Goal: Task Accomplishment & Management: Complete application form

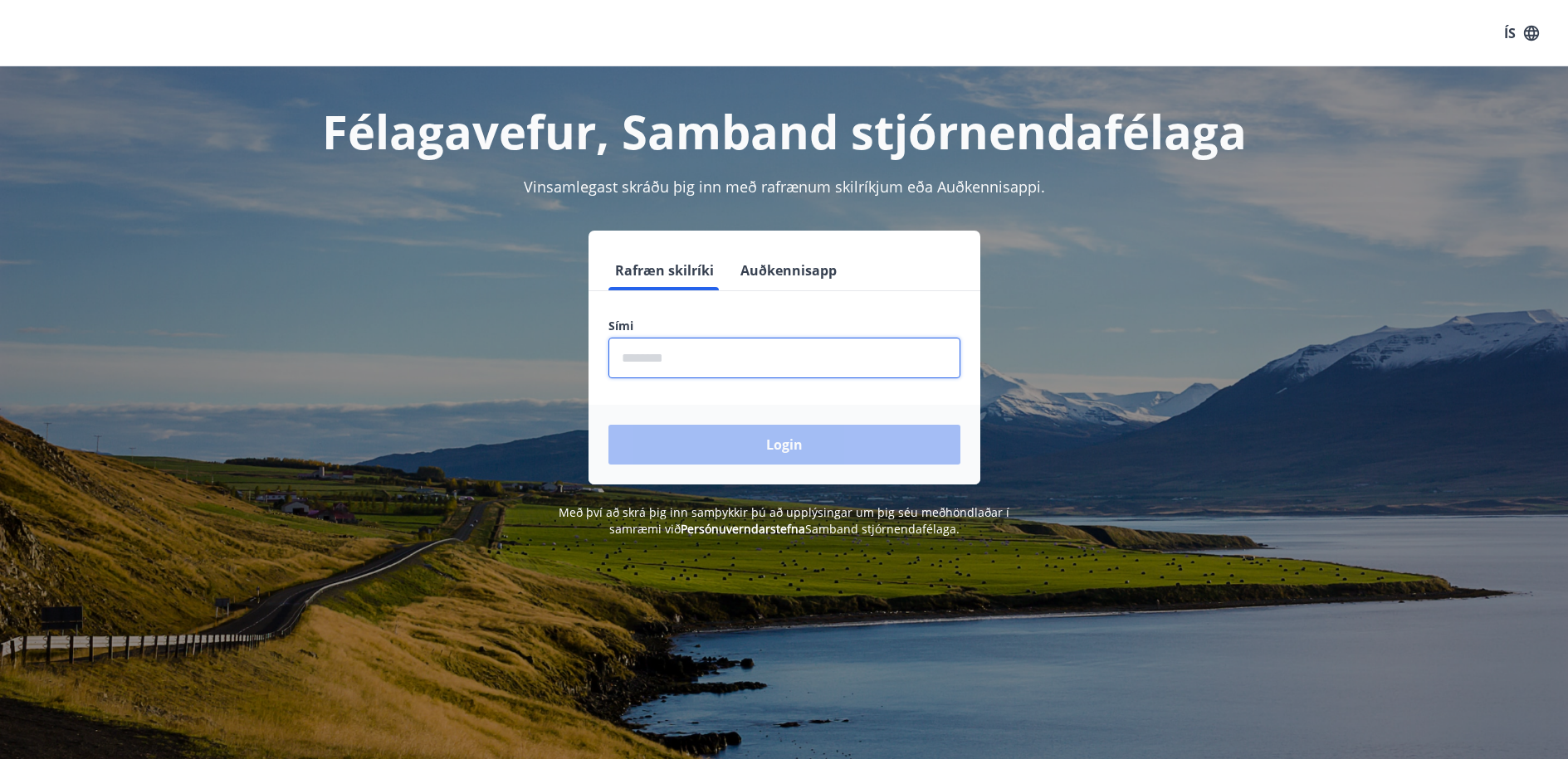
click at [768, 346] on input "phone" at bounding box center [784, 358] width 352 height 41
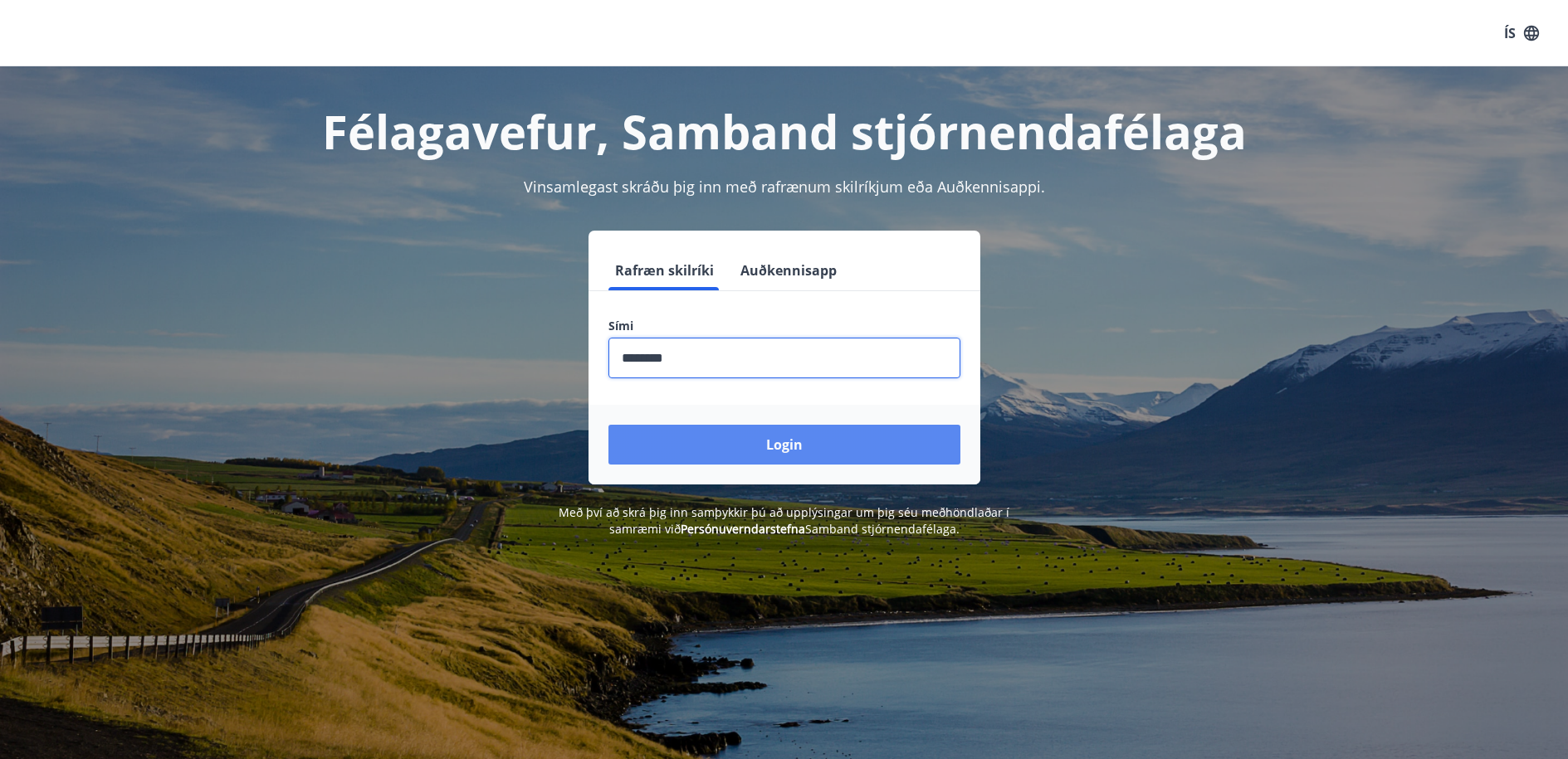
type input "********"
click at [749, 435] on button "Login" at bounding box center [784, 445] width 352 height 40
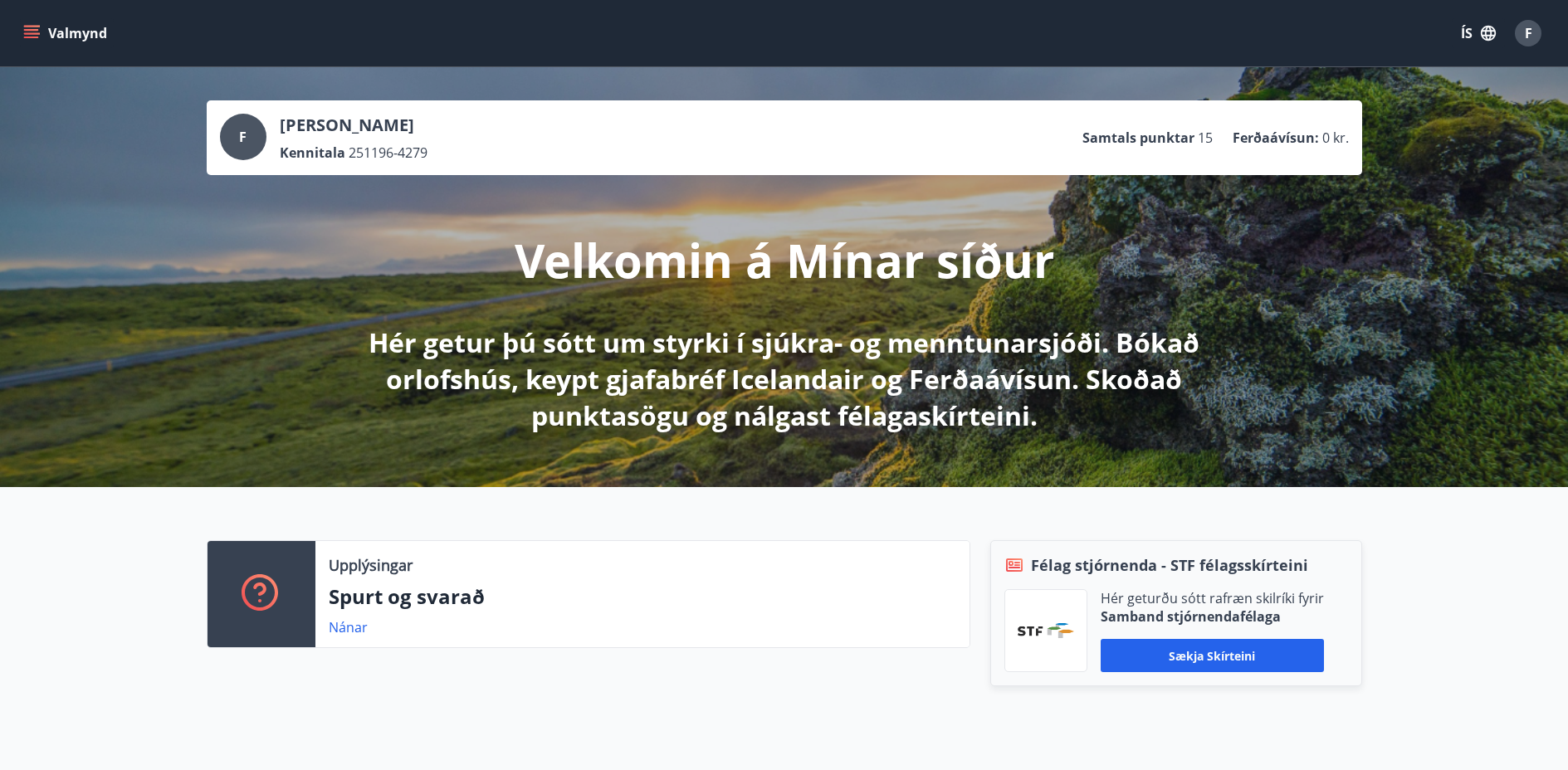
click at [98, 39] on button "Valmynd" at bounding box center [66, 33] width 94 height 30
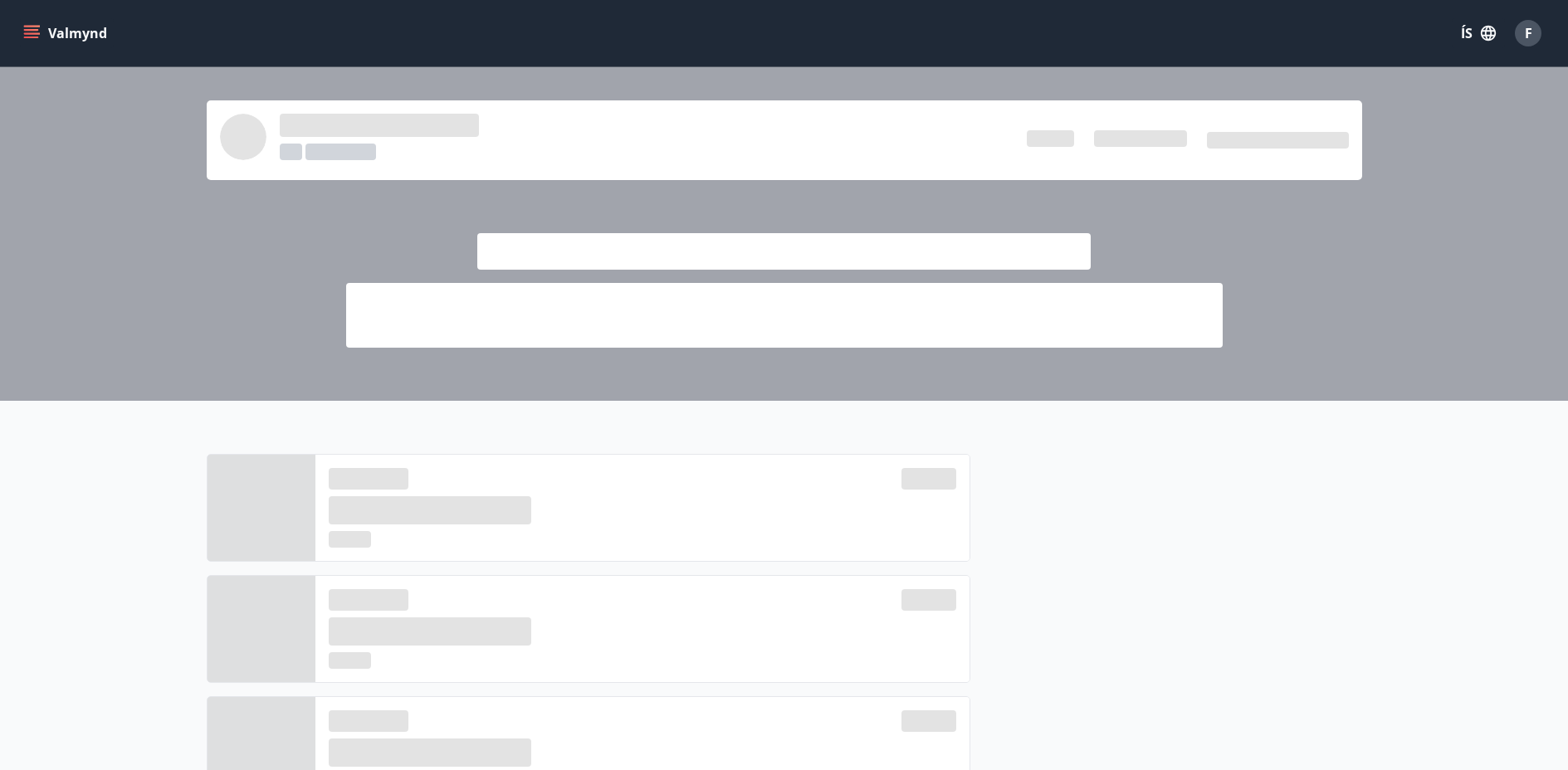
drag, startPoint x: 1440, startPoint y: 3, endPoint x: 1200, endPoint y: 467, distance: 522.4
click at [1200, 467] on div at bounding box center [1166, 696] width 392 height 485
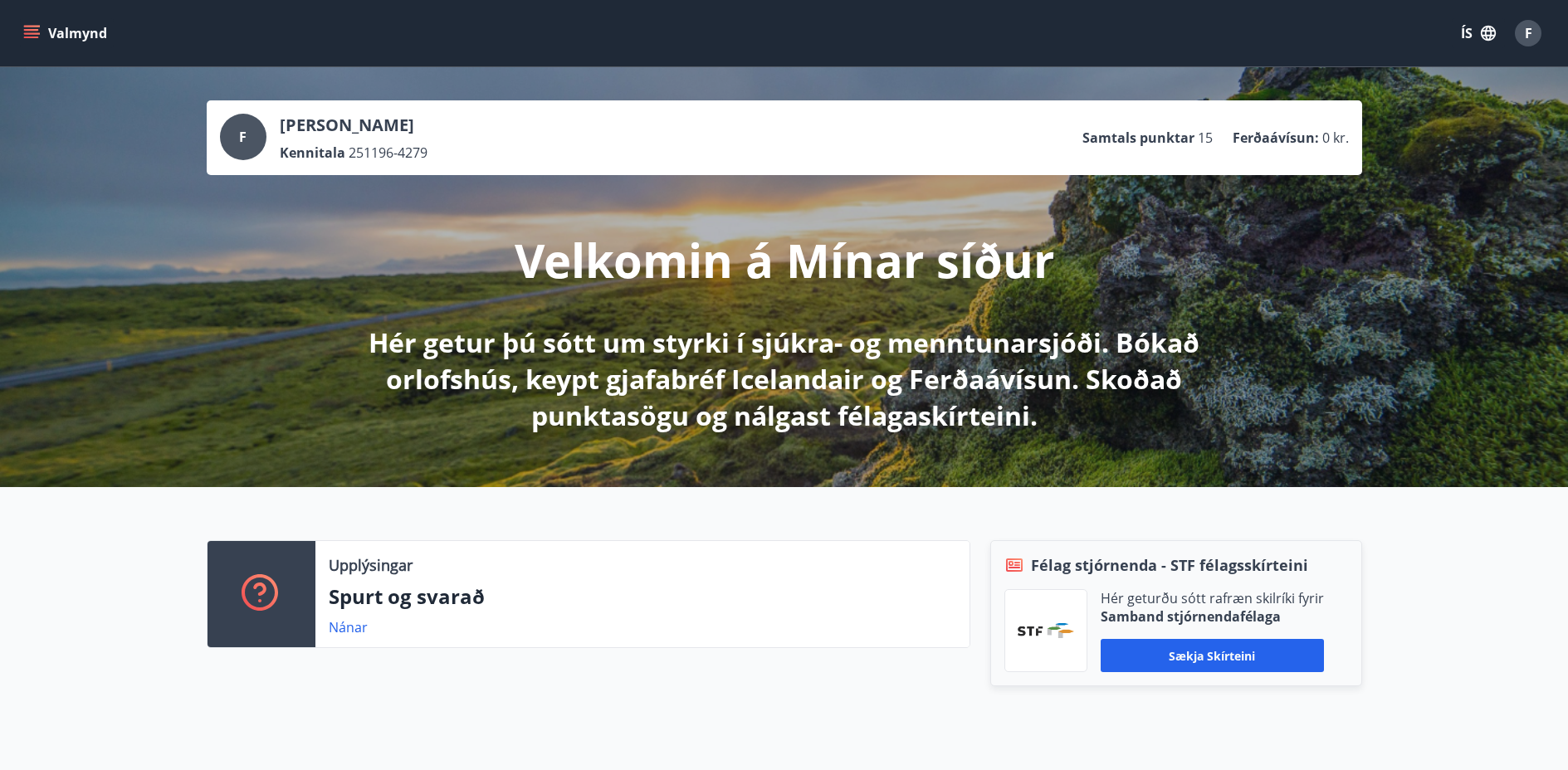
click at [77, 24] on button "Valmynd" at bounding box center [66, 33] width 94 height 30
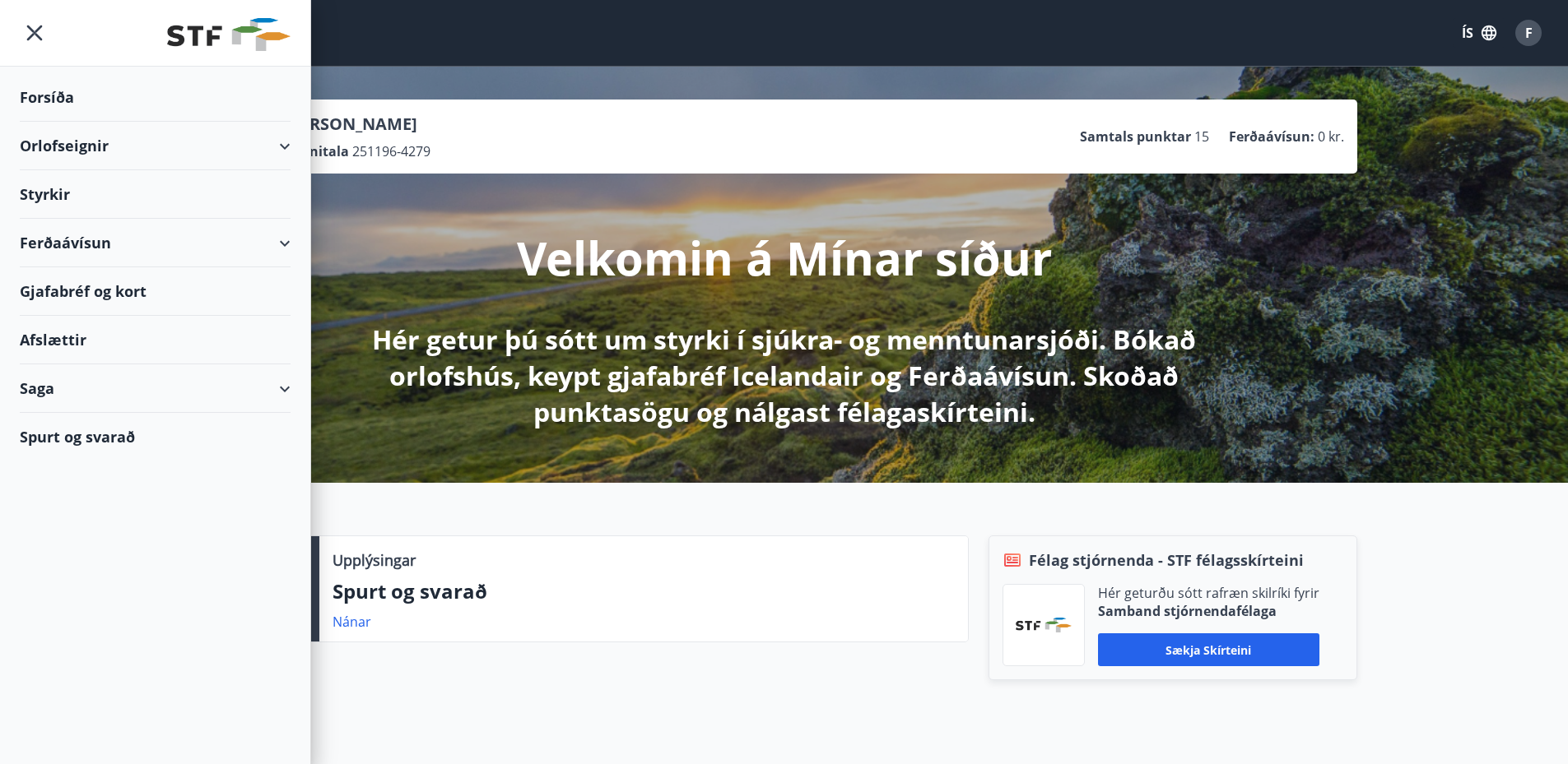
click at [66, 193] on div "Styrkir" at bounding box center [155, 195] width 271 height 49
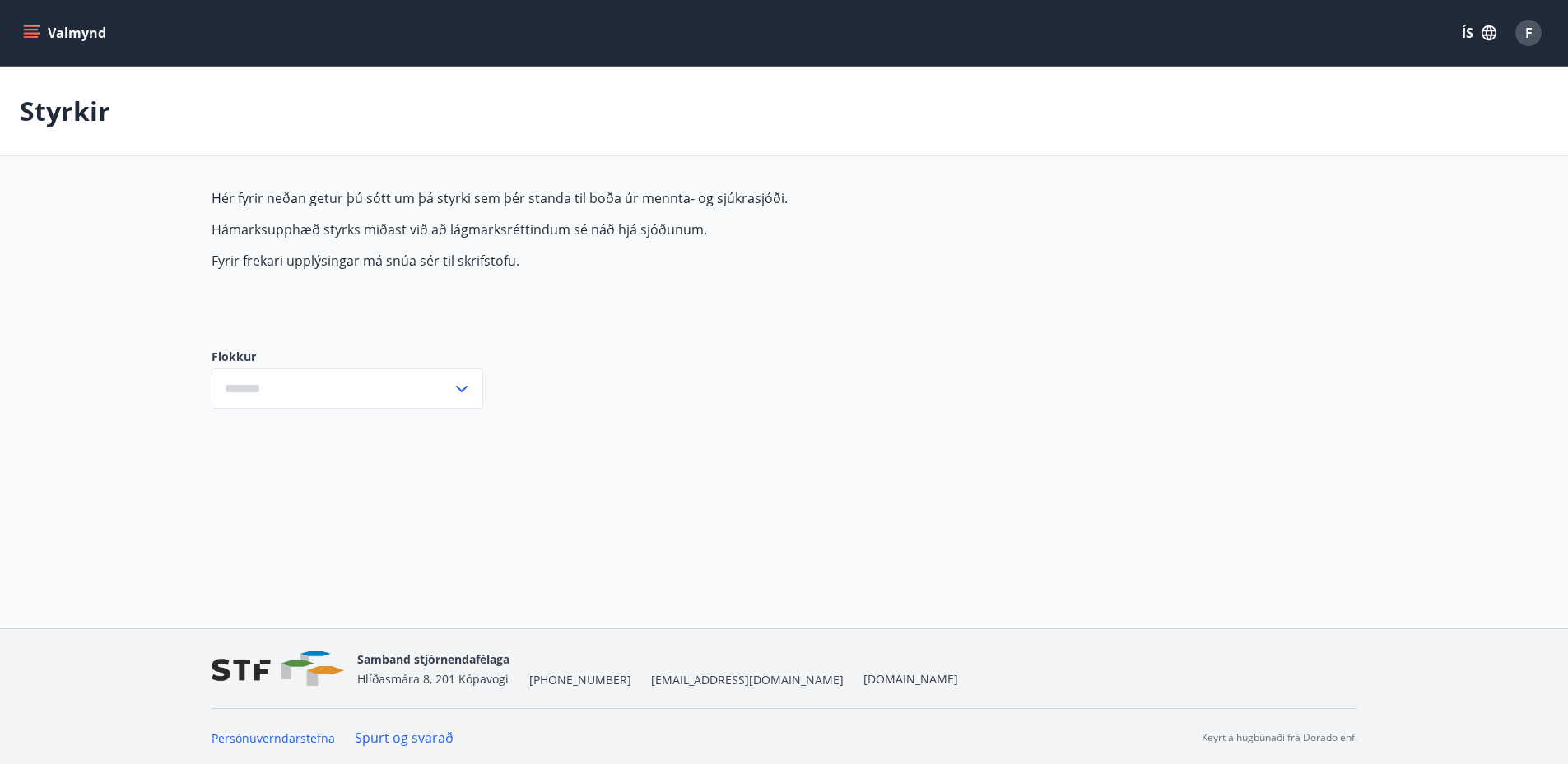
type input "***"
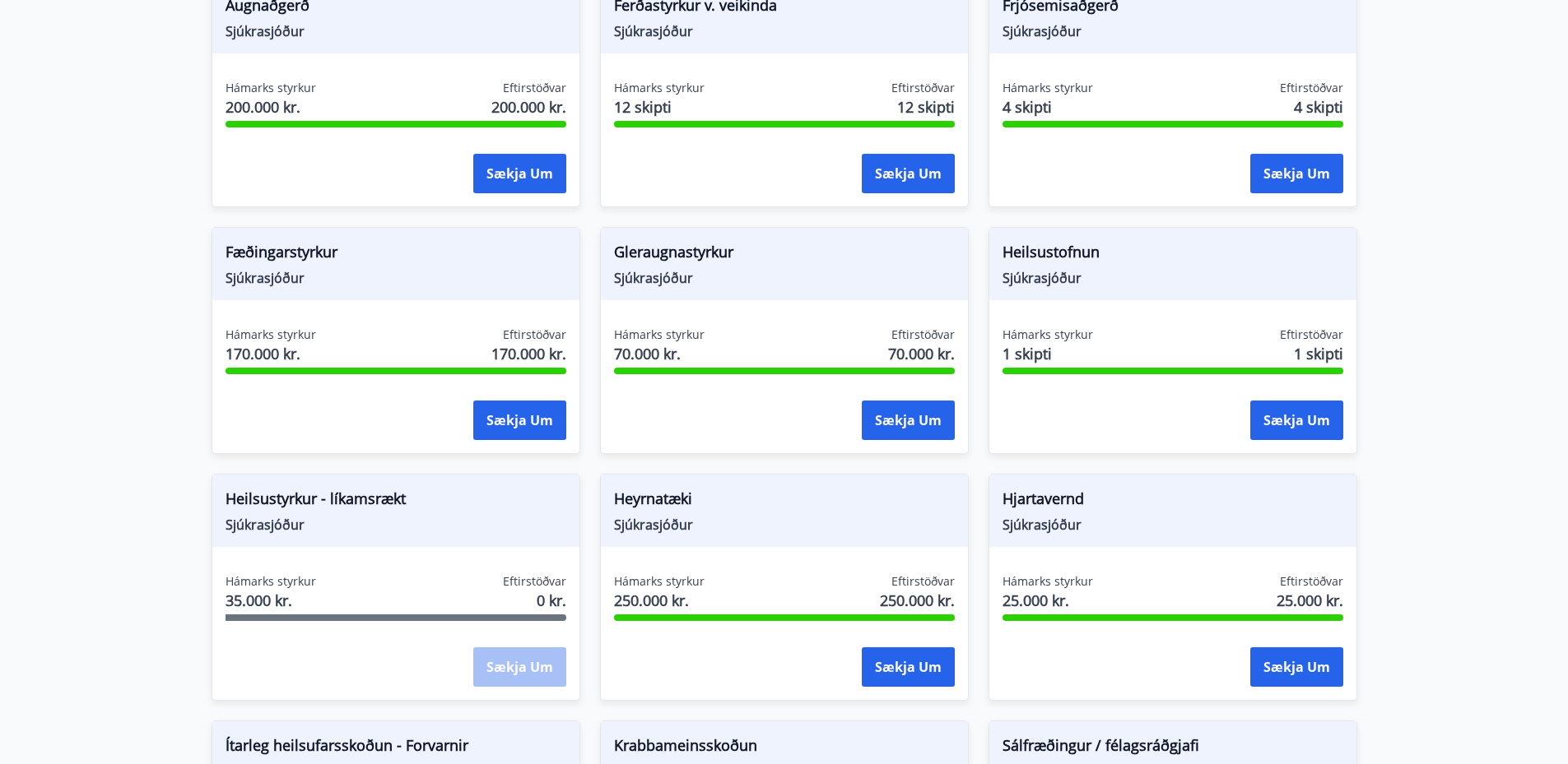
scroll to position [456, 0]
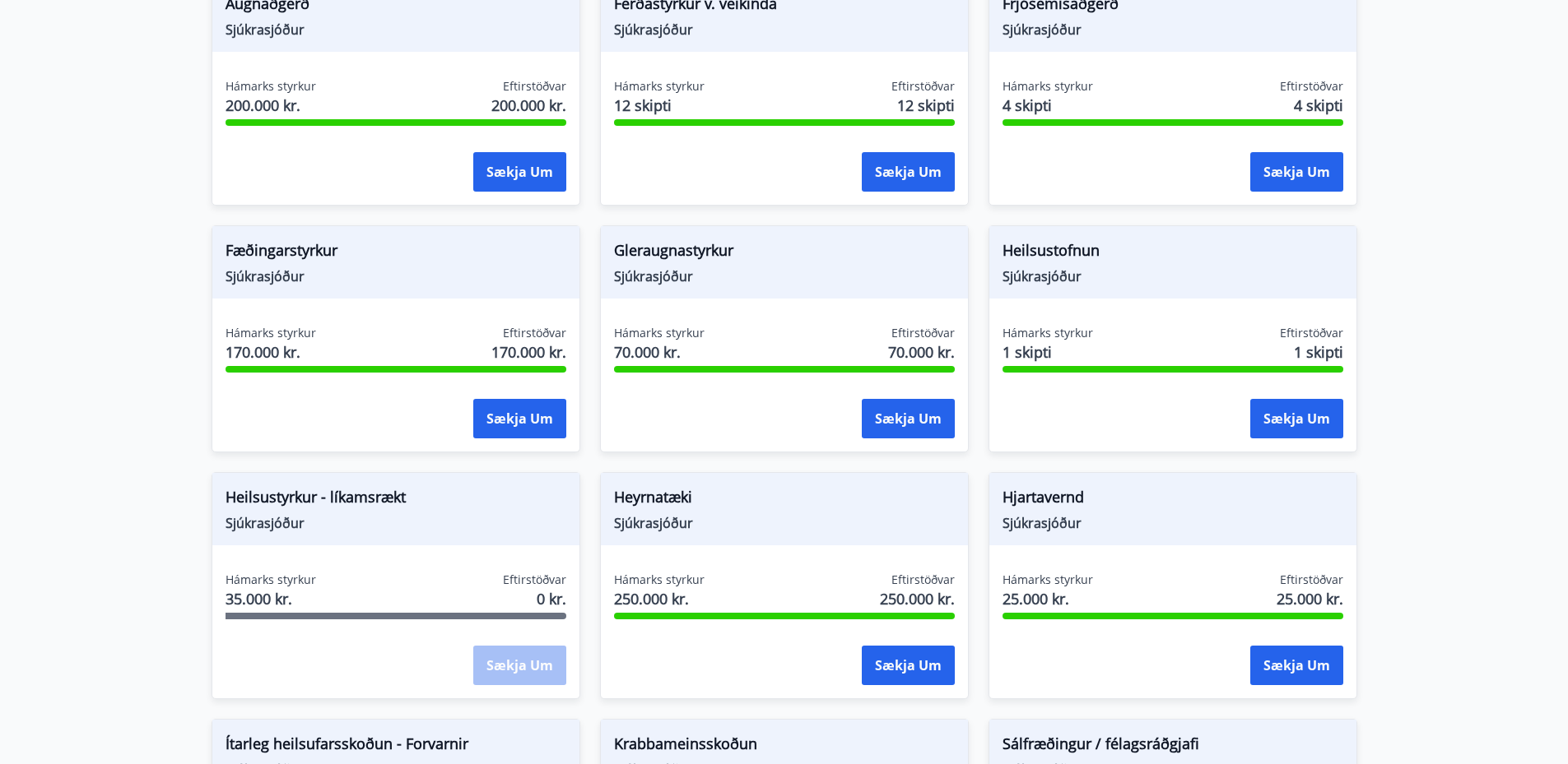
click at [322, 539] on div "Heilsustyrkur - líkamsrækt Sjúkrasjóður" at bounding box center [396, 508] width 367 height 72
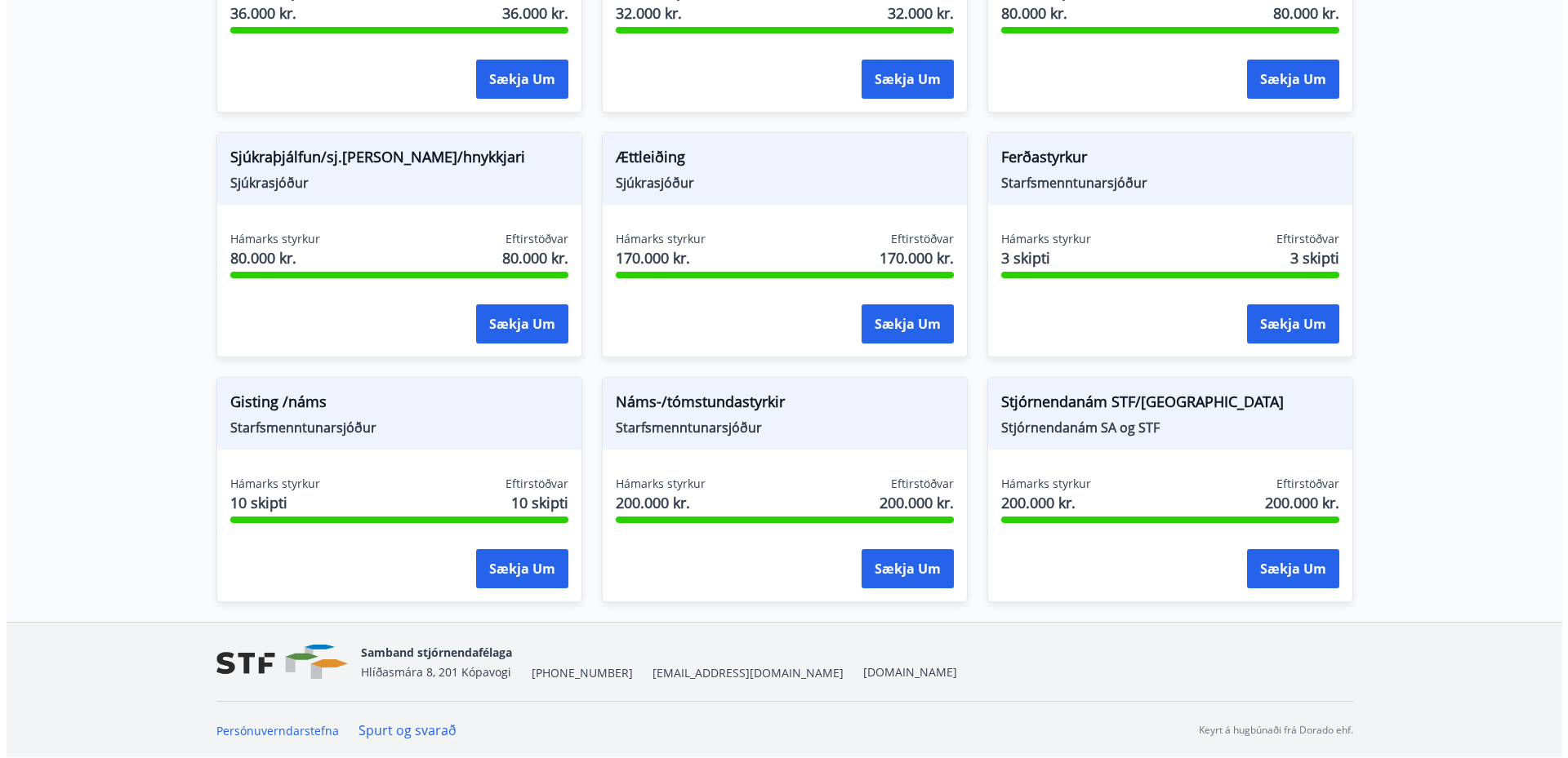
scroll to position [1279, 0]
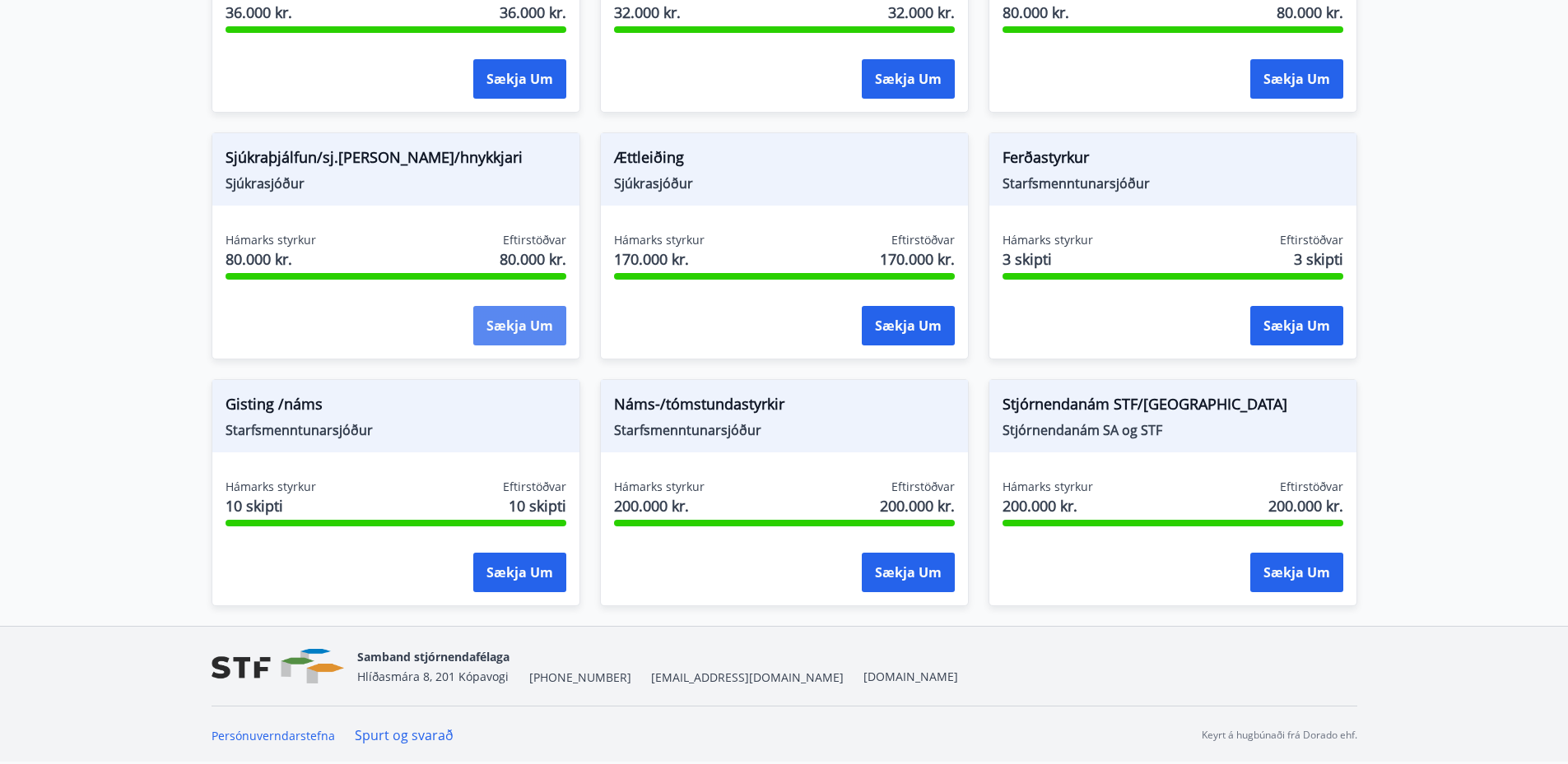
click at [490, 317] on button "Sækja um" at bounding box center [519, 326] width 93 height 39
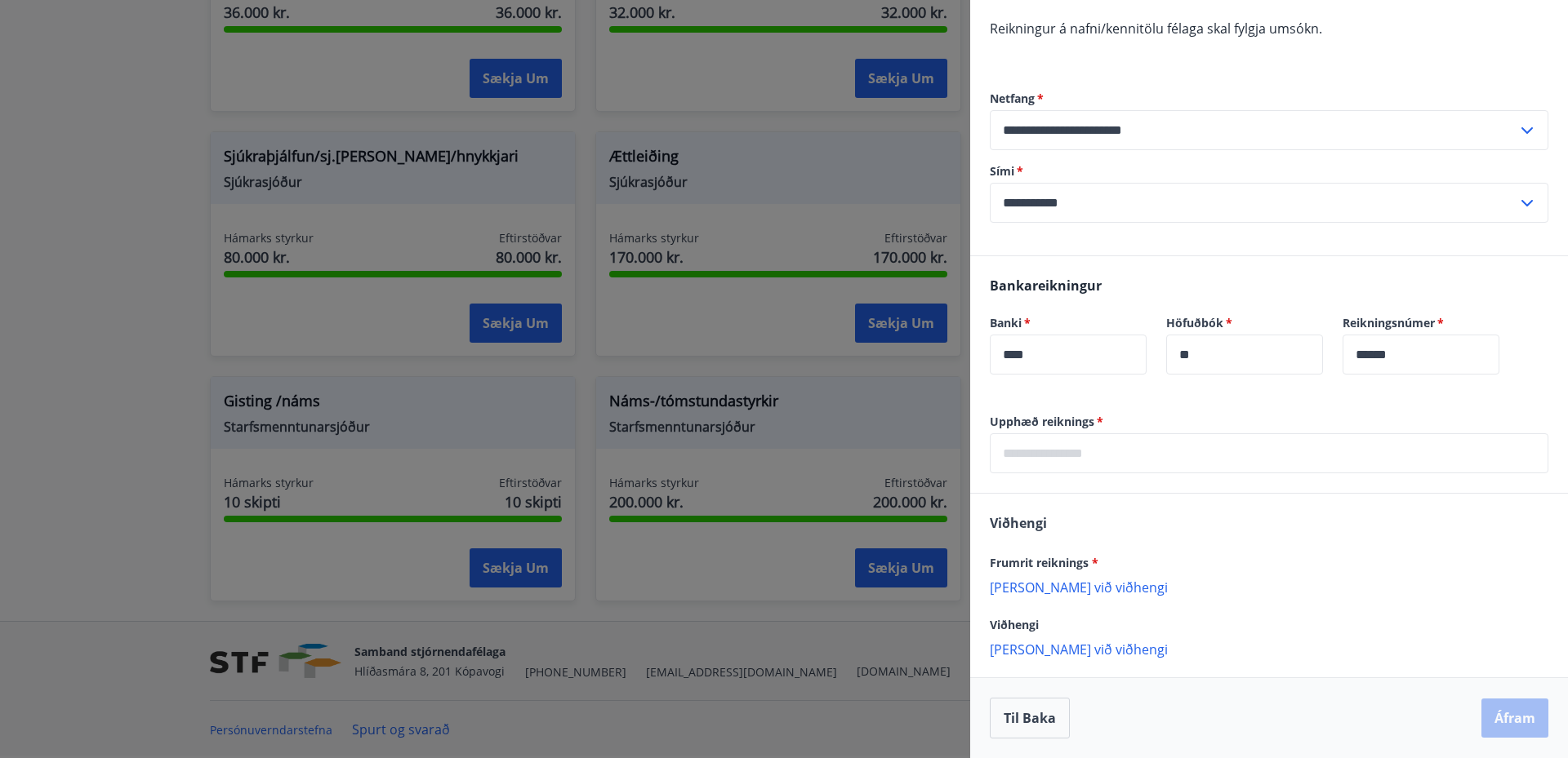
scroll to position [0, 0]
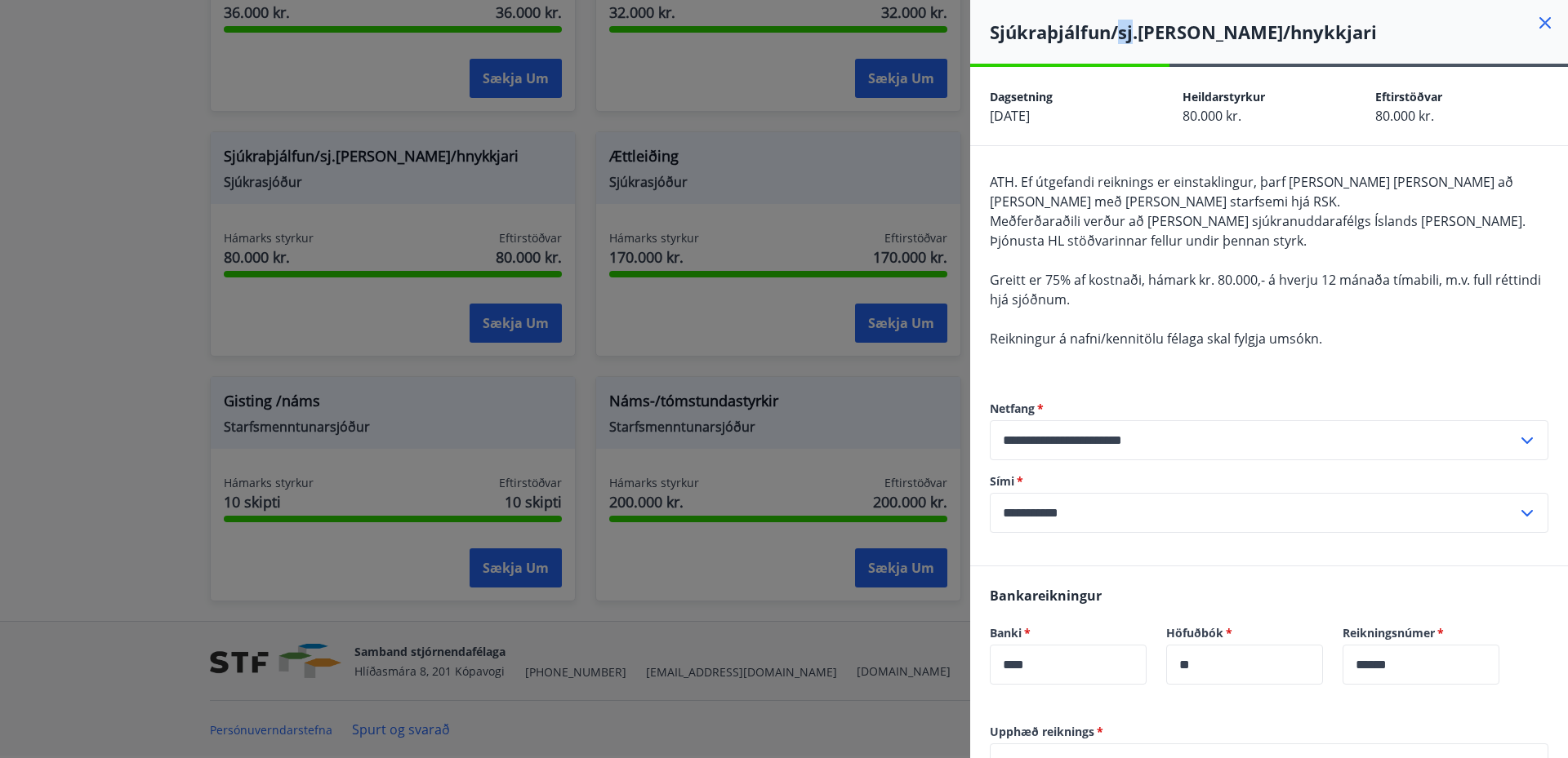
drag, startPoint x: 1120, startPoint y: 33, endPoint x: 1130, endPoint y: 34, distance: 10.0
click at [1130, 34] on h4 "Sjúkraþjálfun/sj.[PERSON_NAME]/hnykkjari" at bounding box center [1279, 32] width 578 height 24
copy h4 "sj"
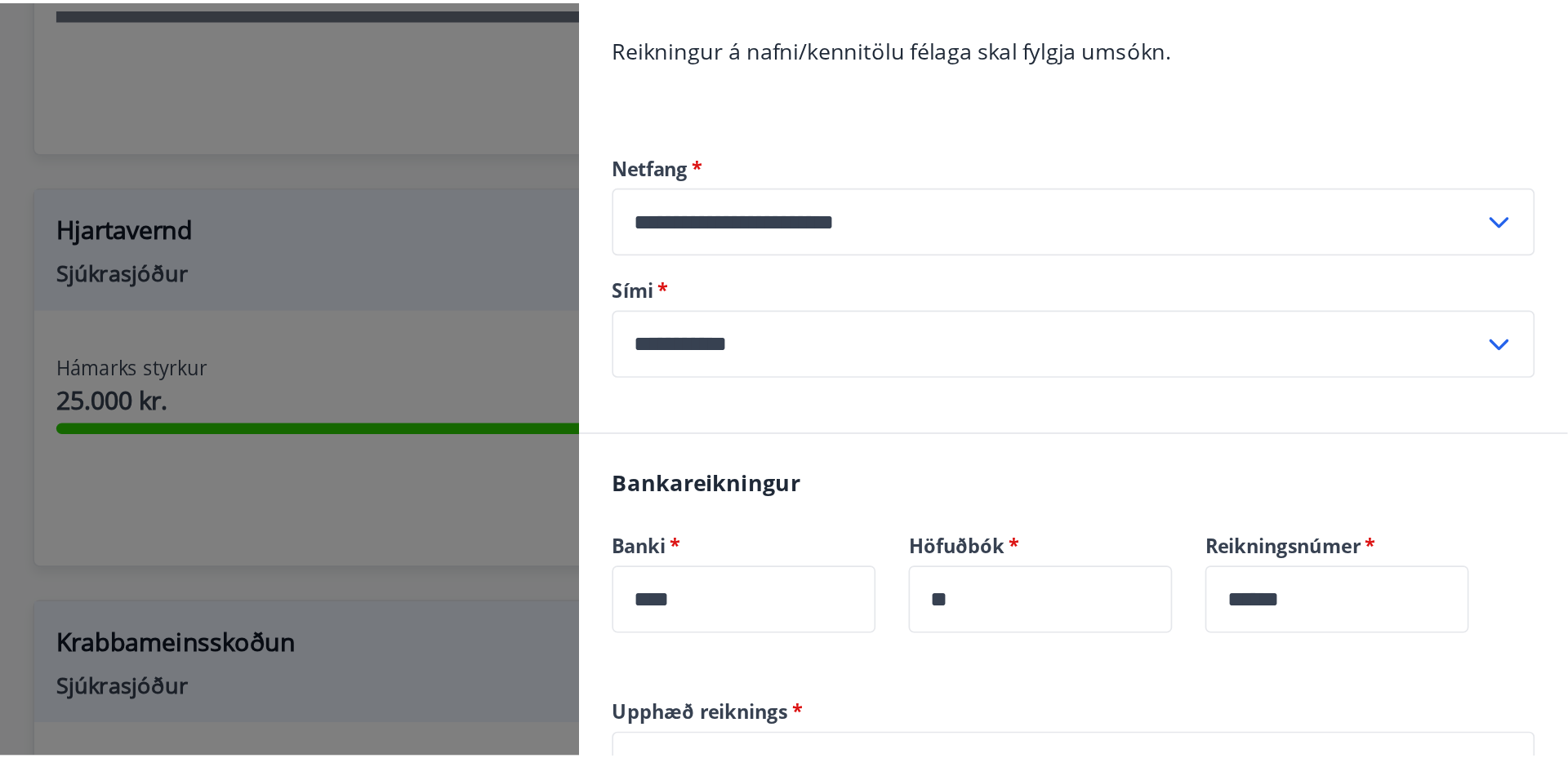
scroll to position [621, 0]
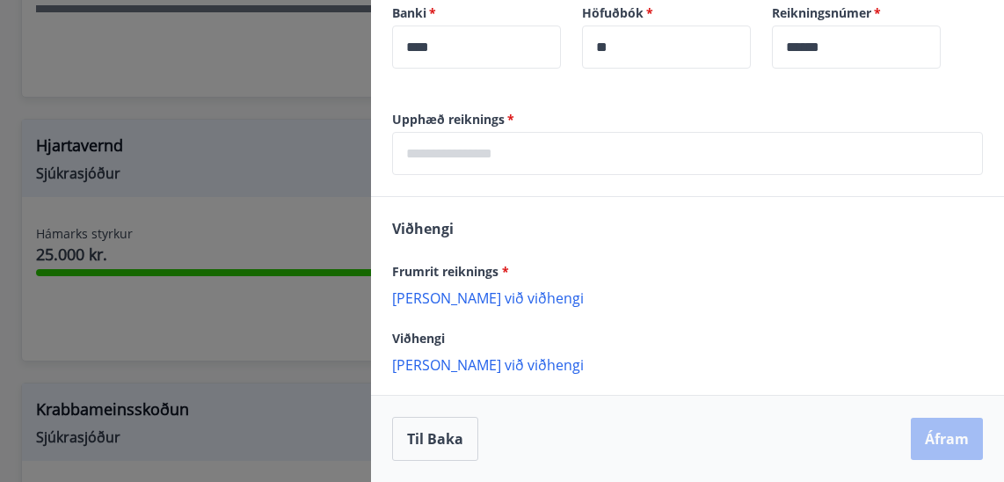
click at [422, 299] on p "[PERSON_NAME] við viðhengi" at bounding box center [687, 297] width 591 height 18
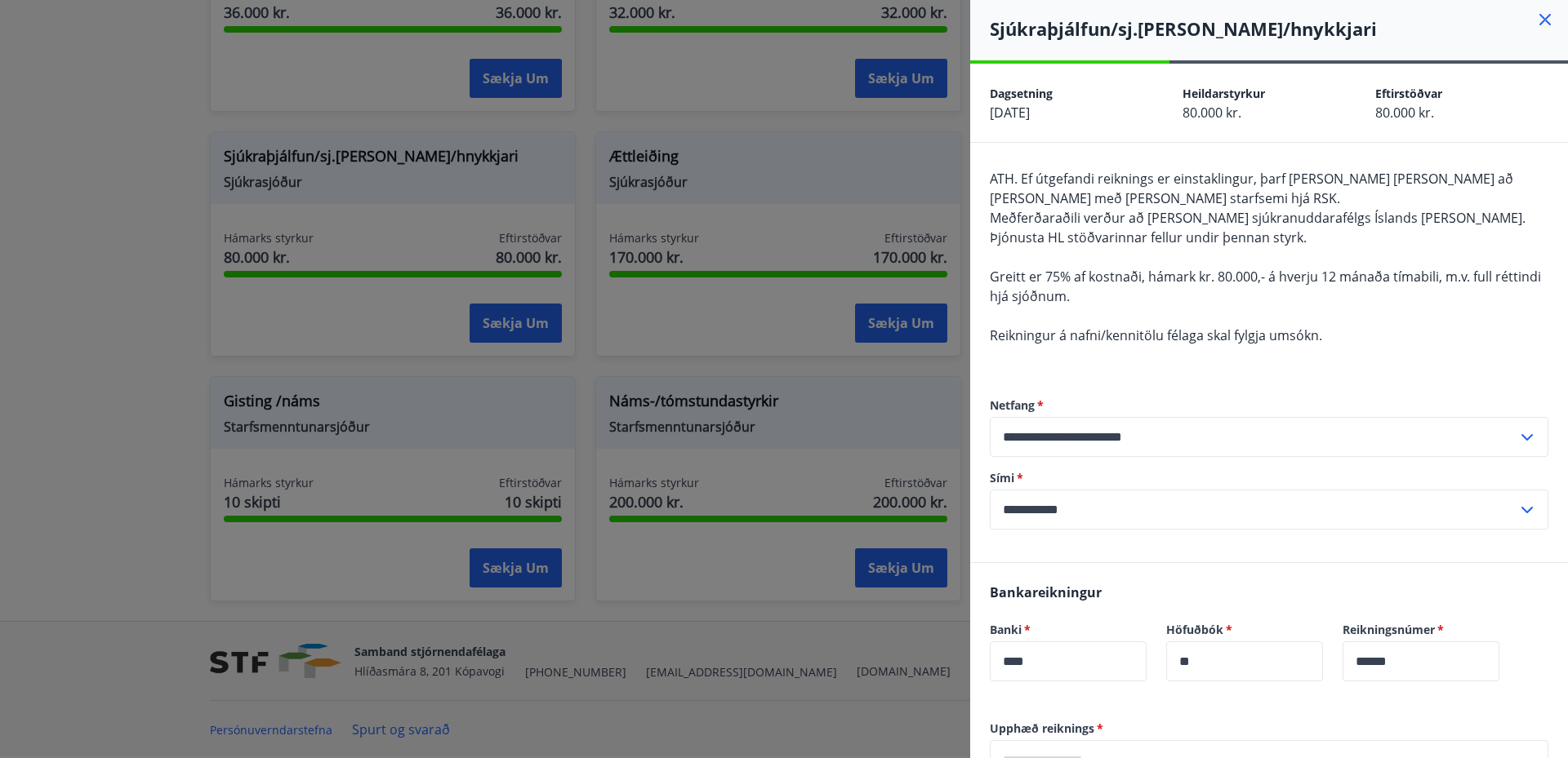
scroll to position [328, 0]
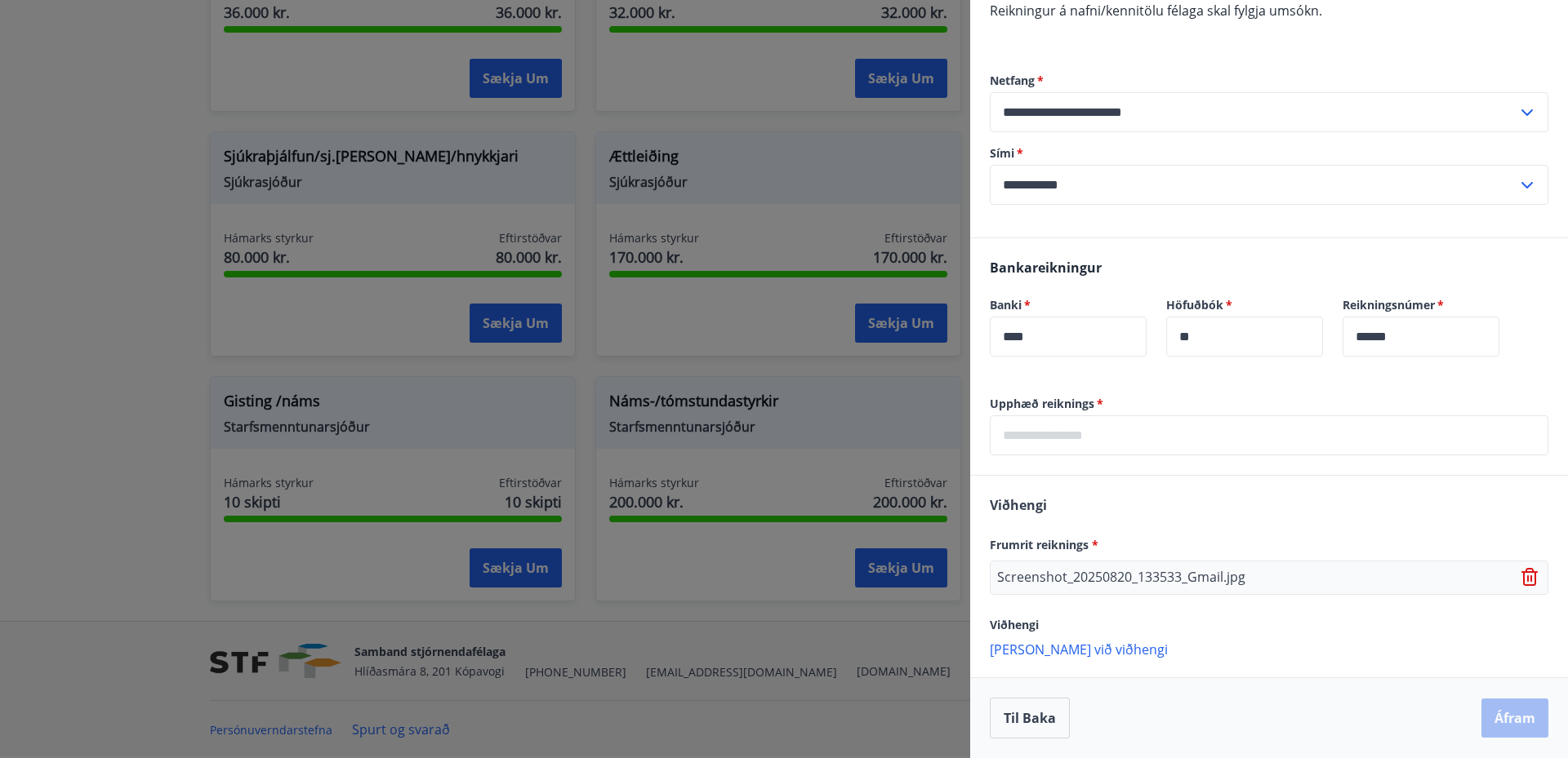
click at [1054, 644] on p "[PERSON_NAME] við viðhengi" at bounding box center [1269, 649] width 559 height 17
click at [1087, 433] on input "text" at bounding box center [1269, 435] width 559 height 40
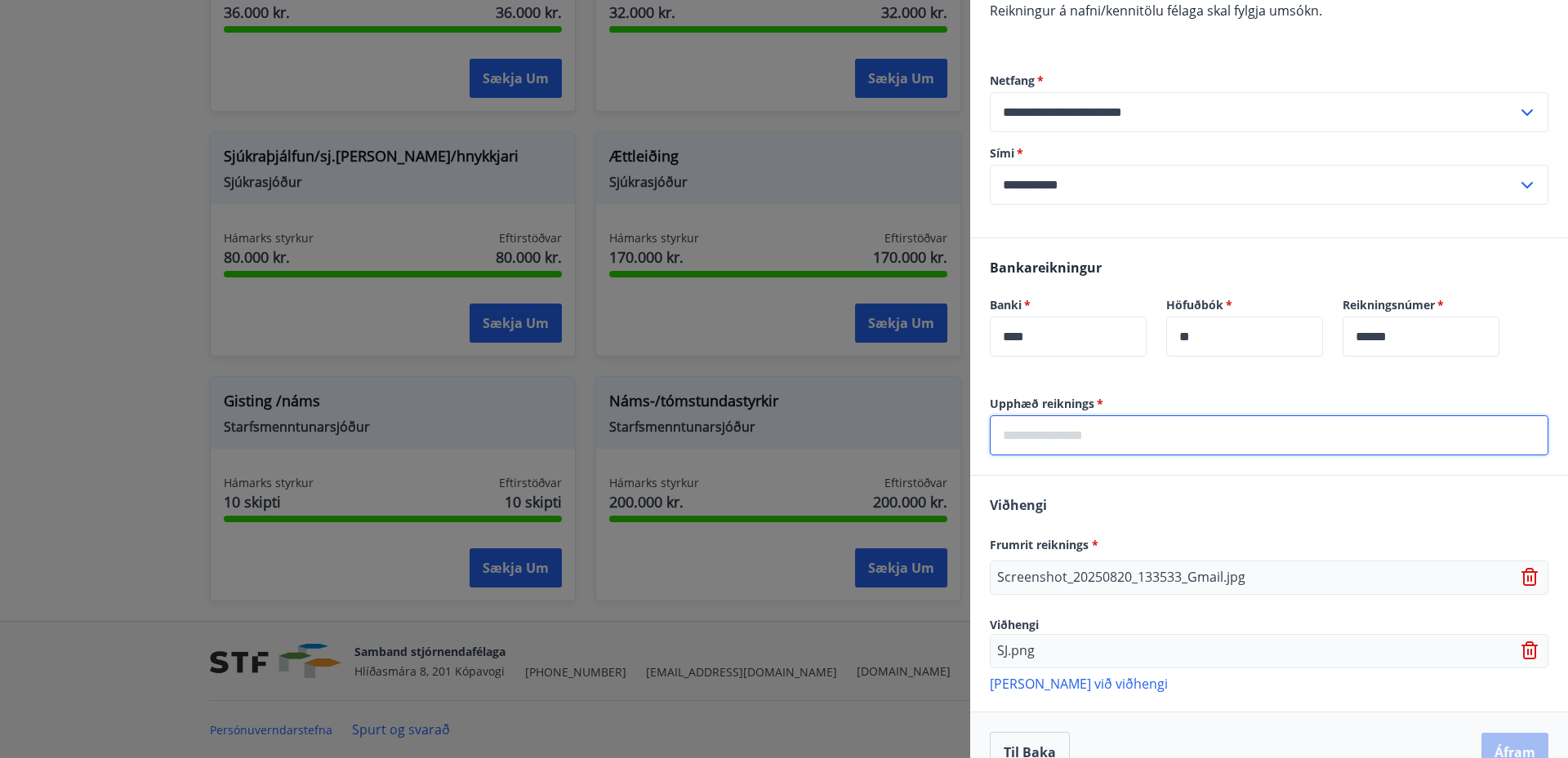
scroll to position [362, 0]
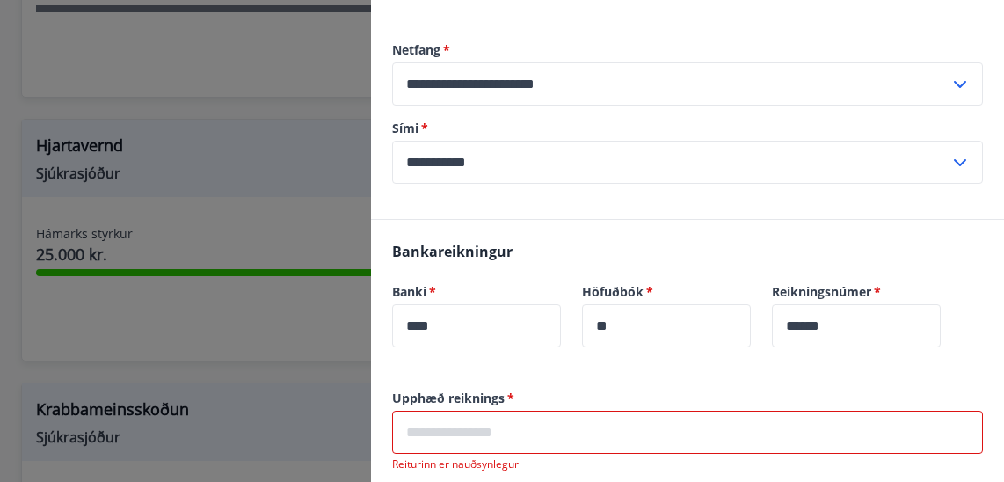
click at [453, 428] on input "text" at bounding box center [687, 431] width 591 height 43
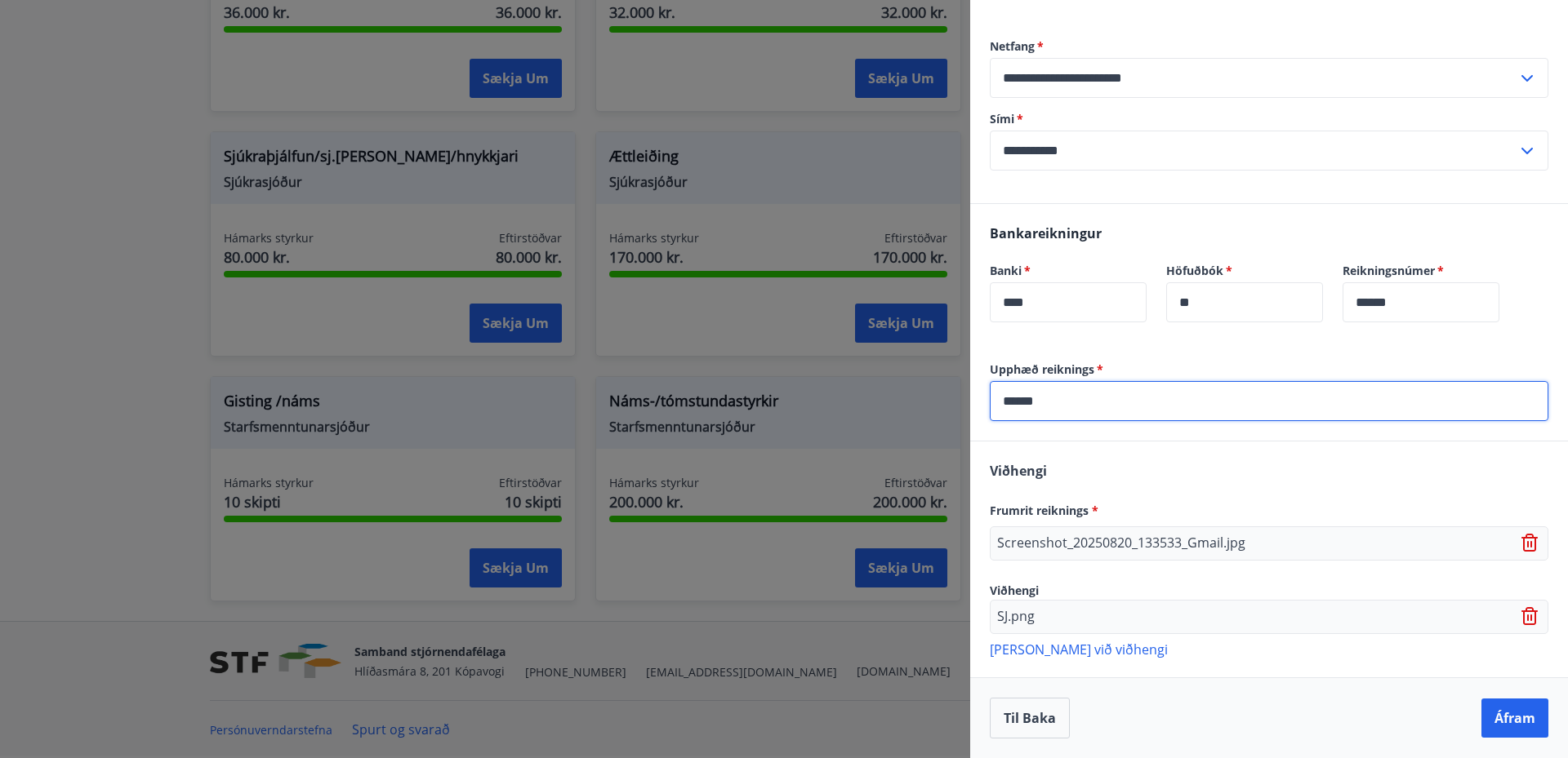
type input "******"
click at [1025, 655] on p "[PERSON_NAME] við viðhengi" at bounding box center [1269, 649] width 559 height 17
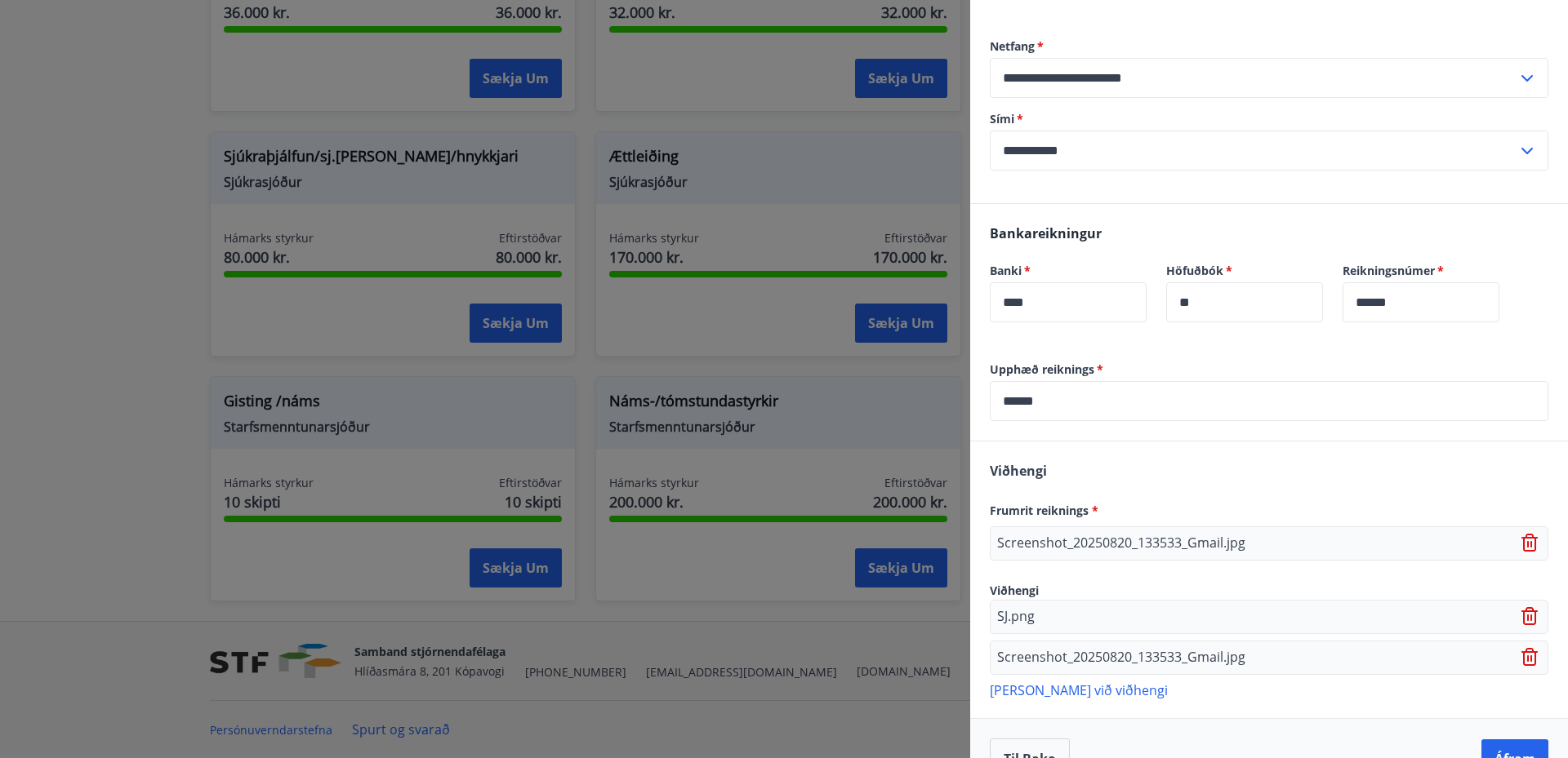
scroll to position [403, 0]
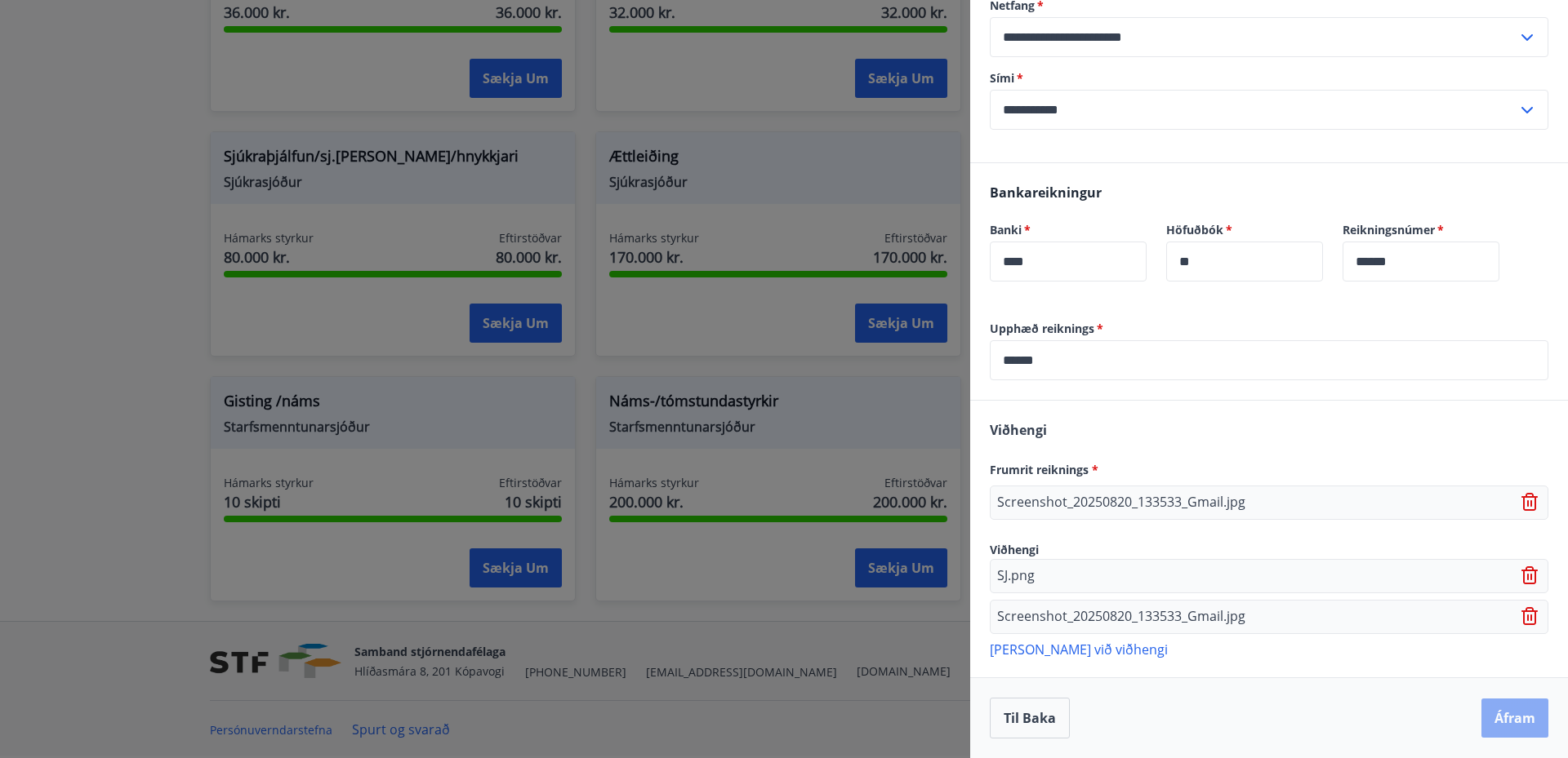
click at [1484, 719] on button "Áfram" at bounding box center [1515, 718] width 67 height 39
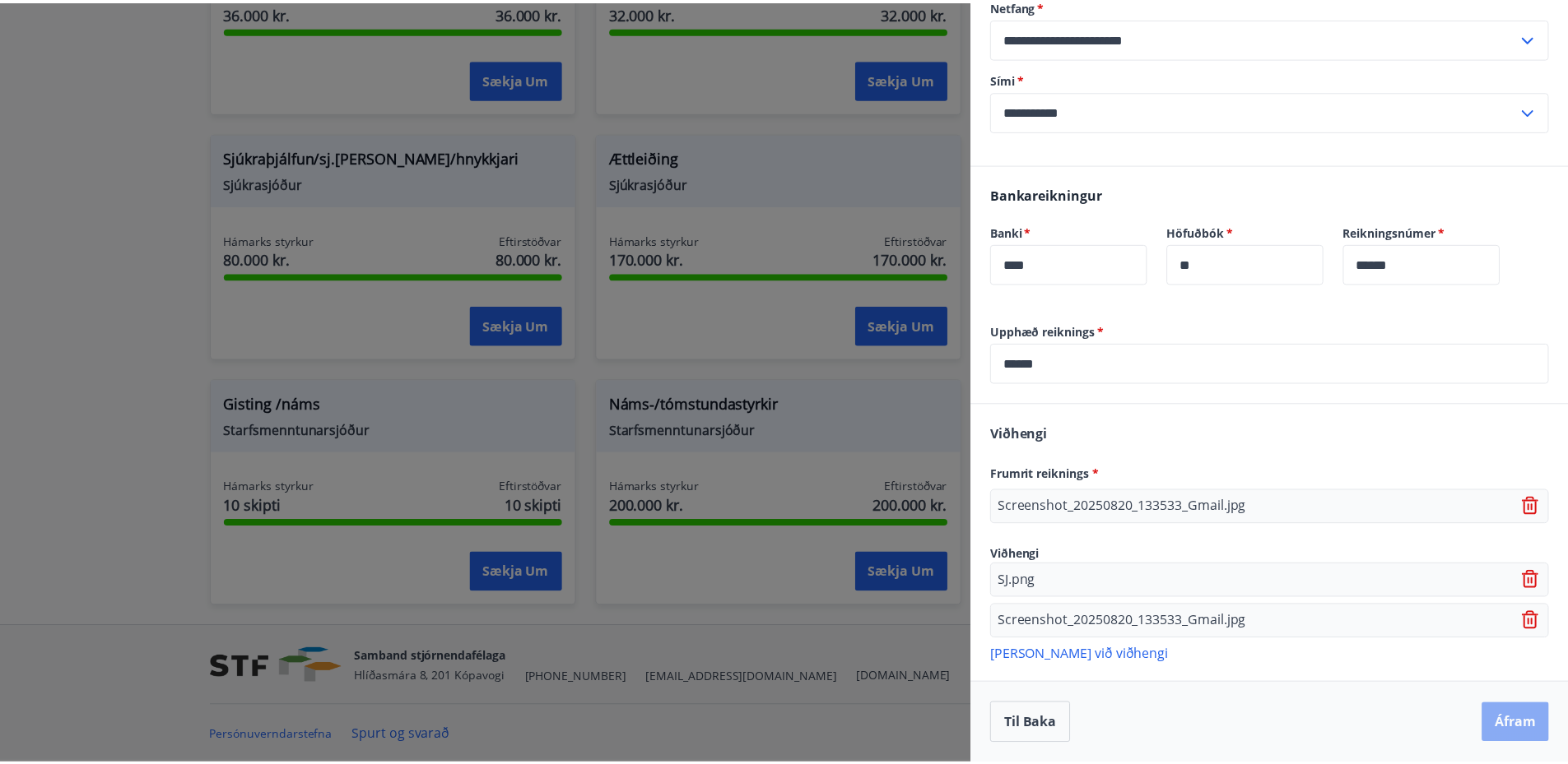
scroll to position [0, 0]
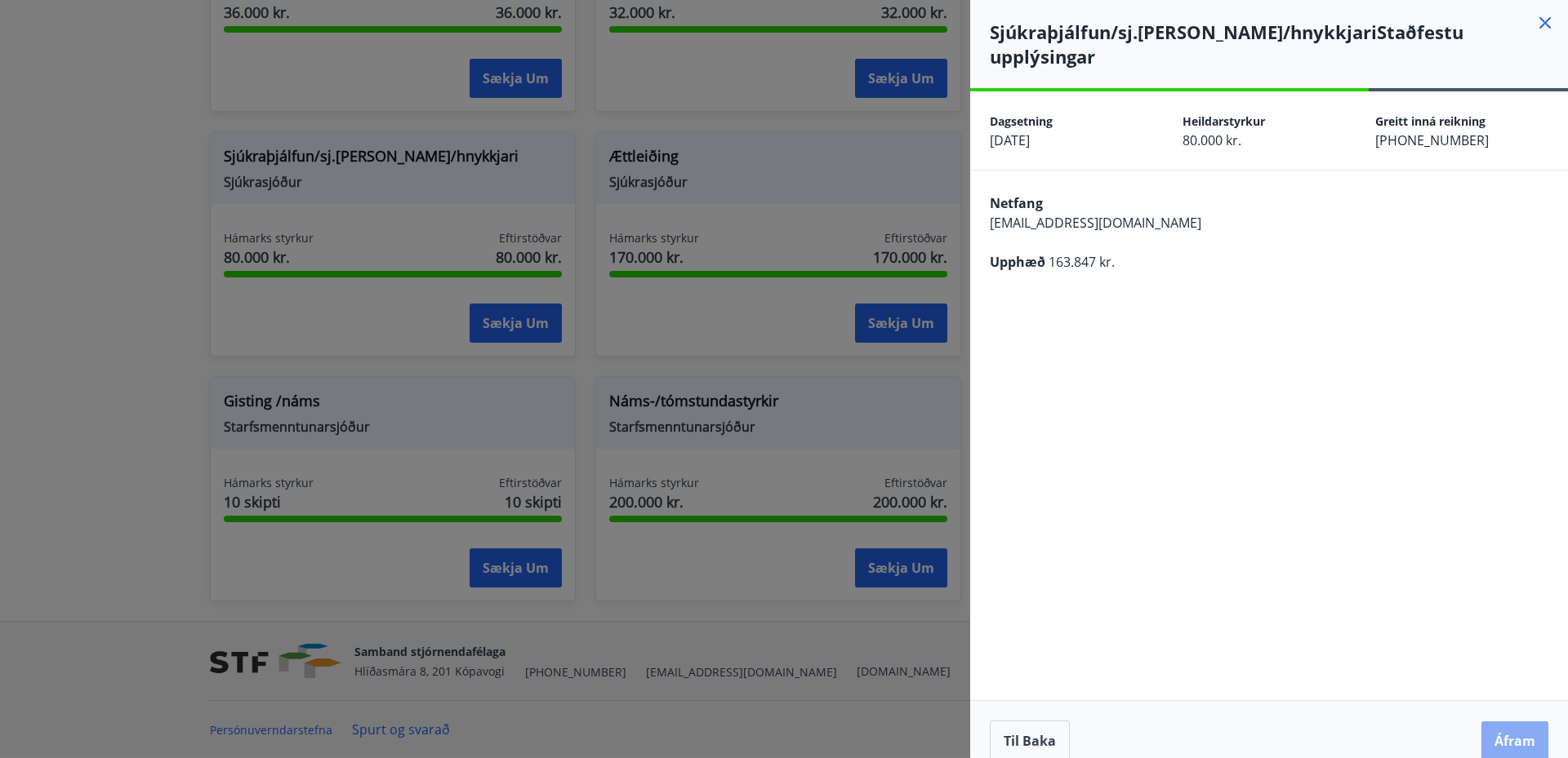
click at [1532, 722] on button "Áfram" at bounding box center [1515, 741] width 67 height 39
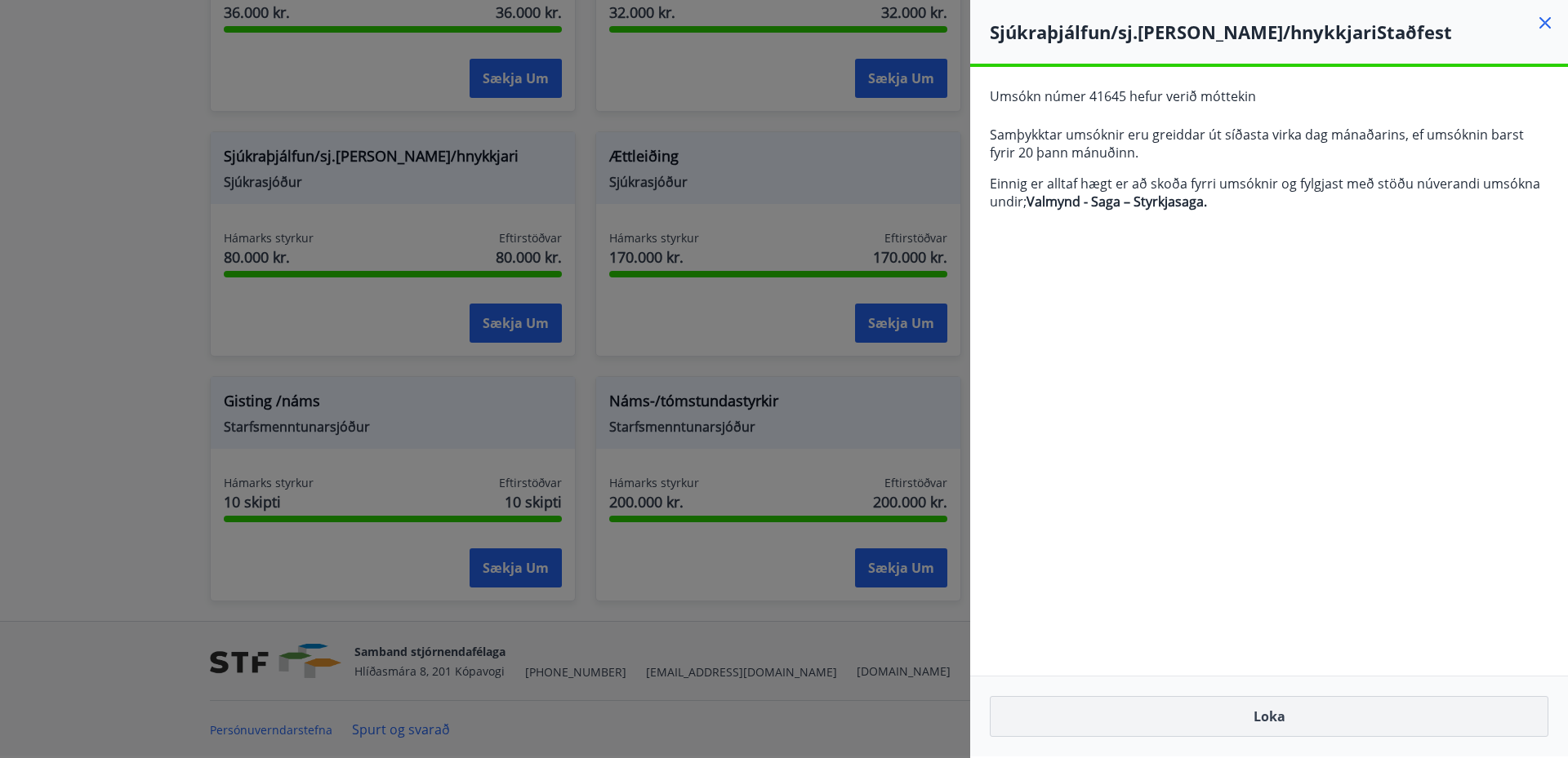
click at [1148, 718] on button "Loka" at bounding box center [1269, 717] width 559 height 41
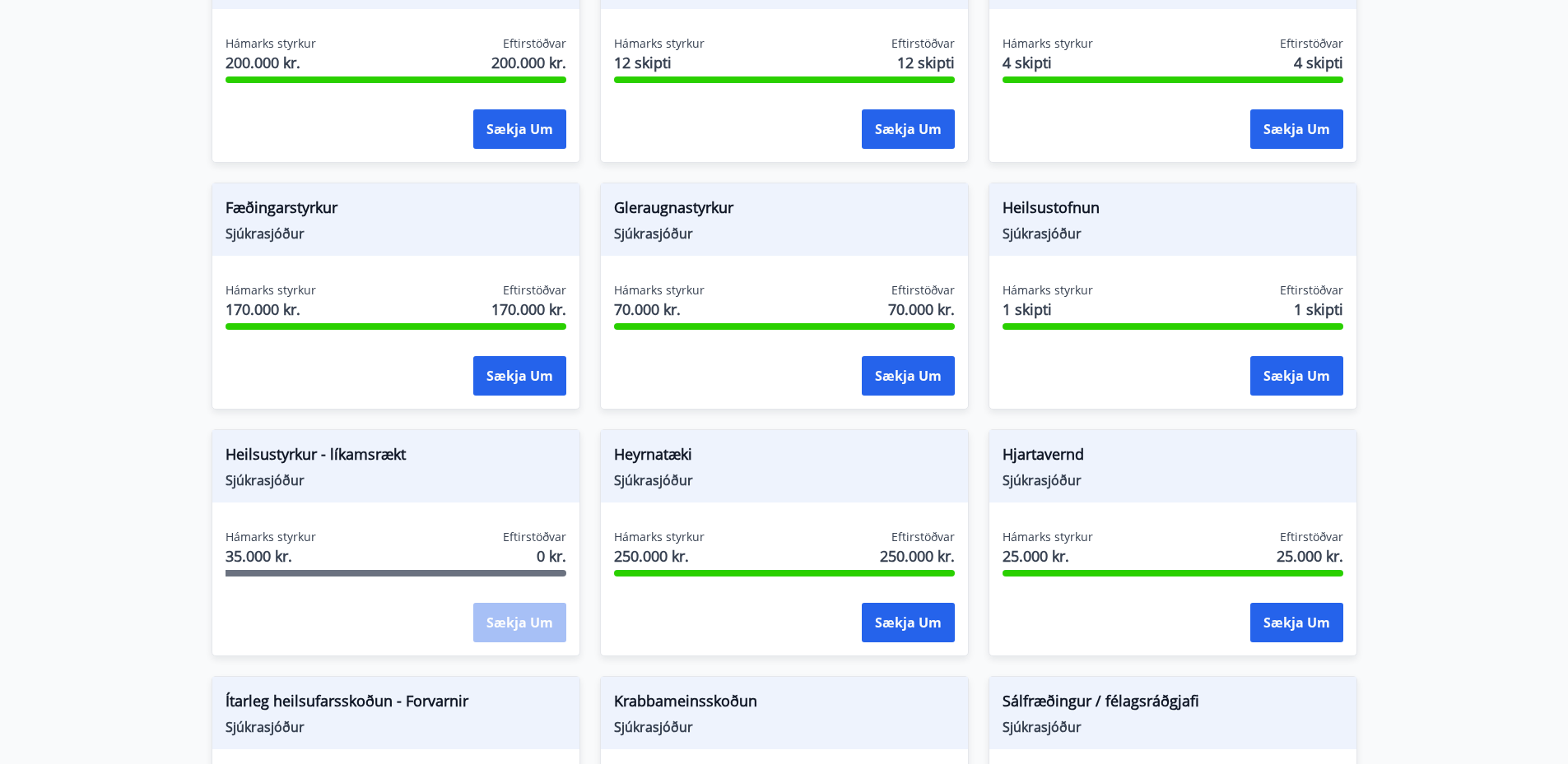
scroll to position [499, 0]
